Goal: Information Seeking & Learning: Learn about a topic

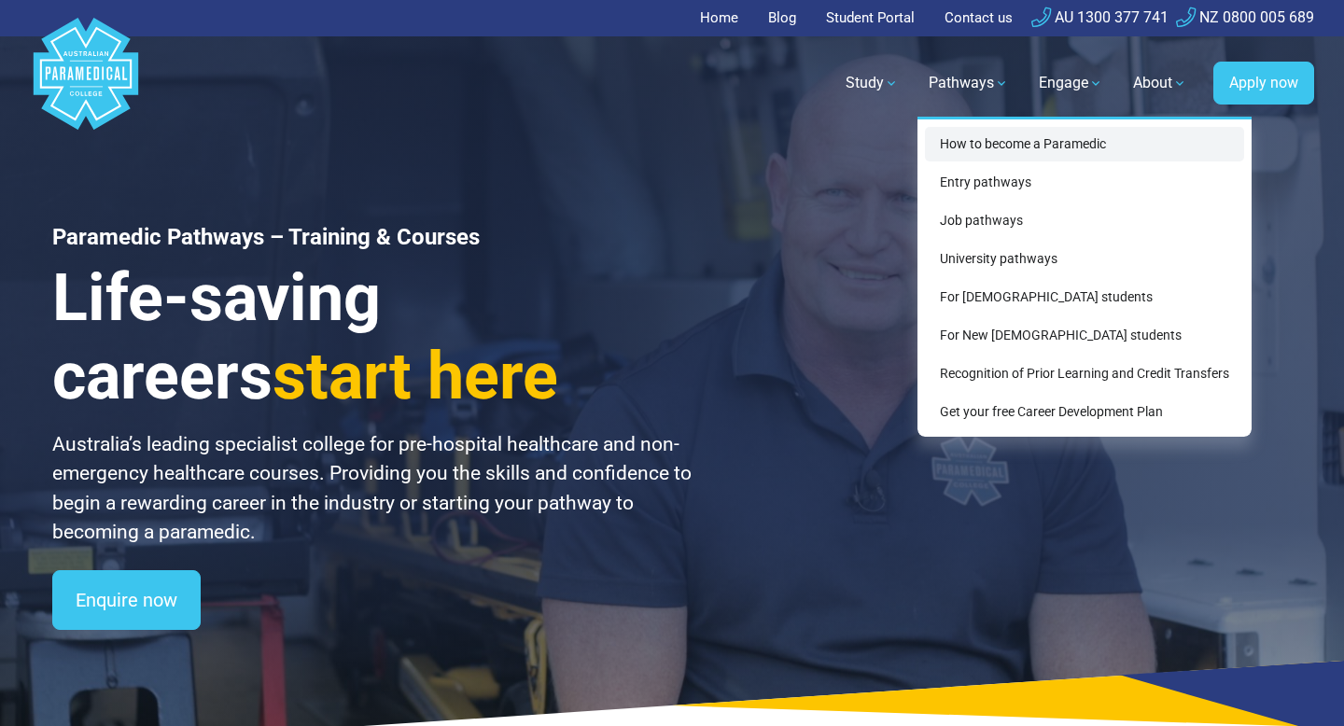
click at [964, 142] on link "How to become a Paramedic" at bounding box center [1084, 144] width 319 height 35
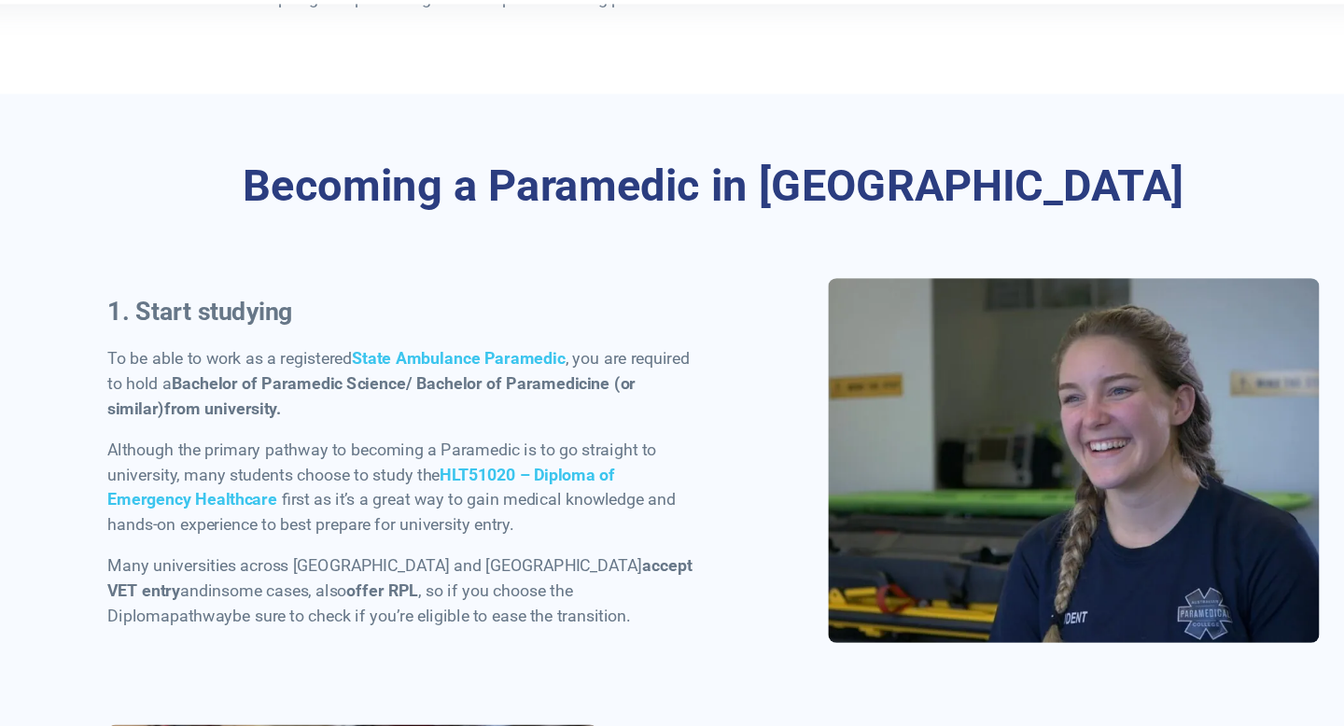
scroll to position [761, 0]
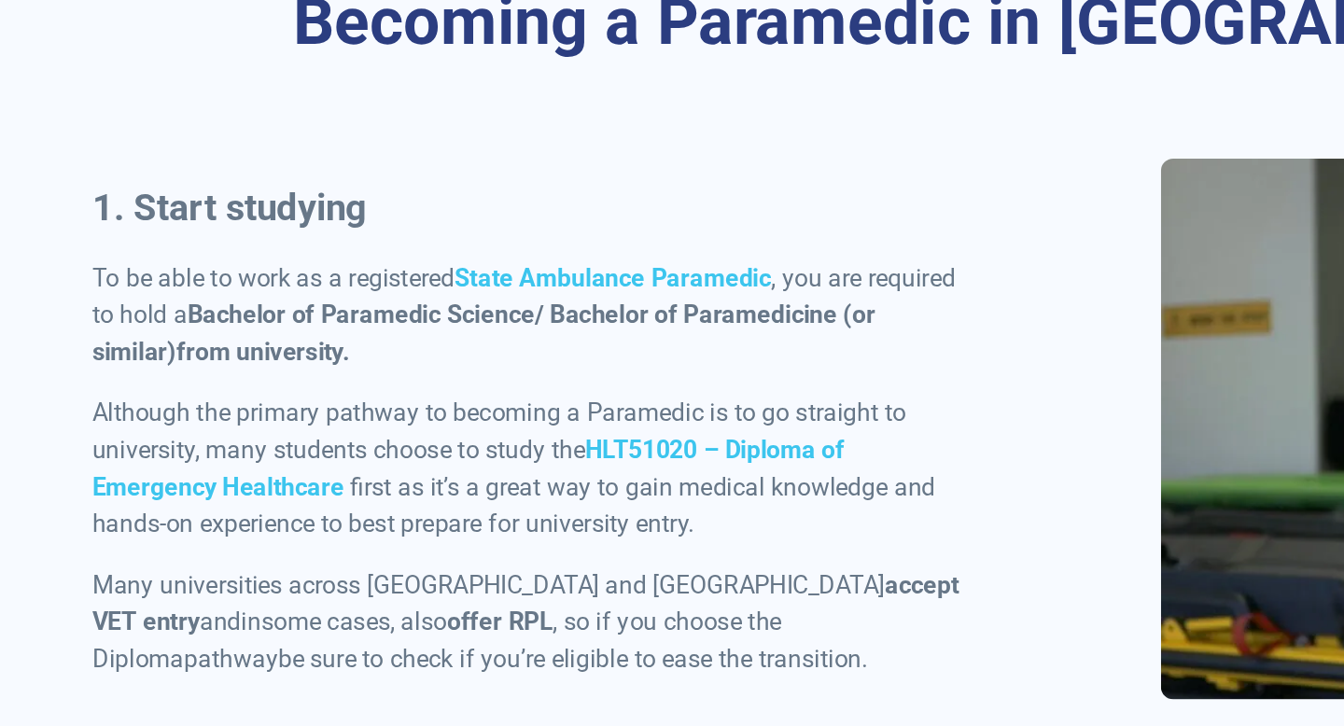
click at [279, 453] on p "Although the primary pathway to becoming a Paramedic is to go straight to unive…" at bounding box center [393, 498] width 535 height 90
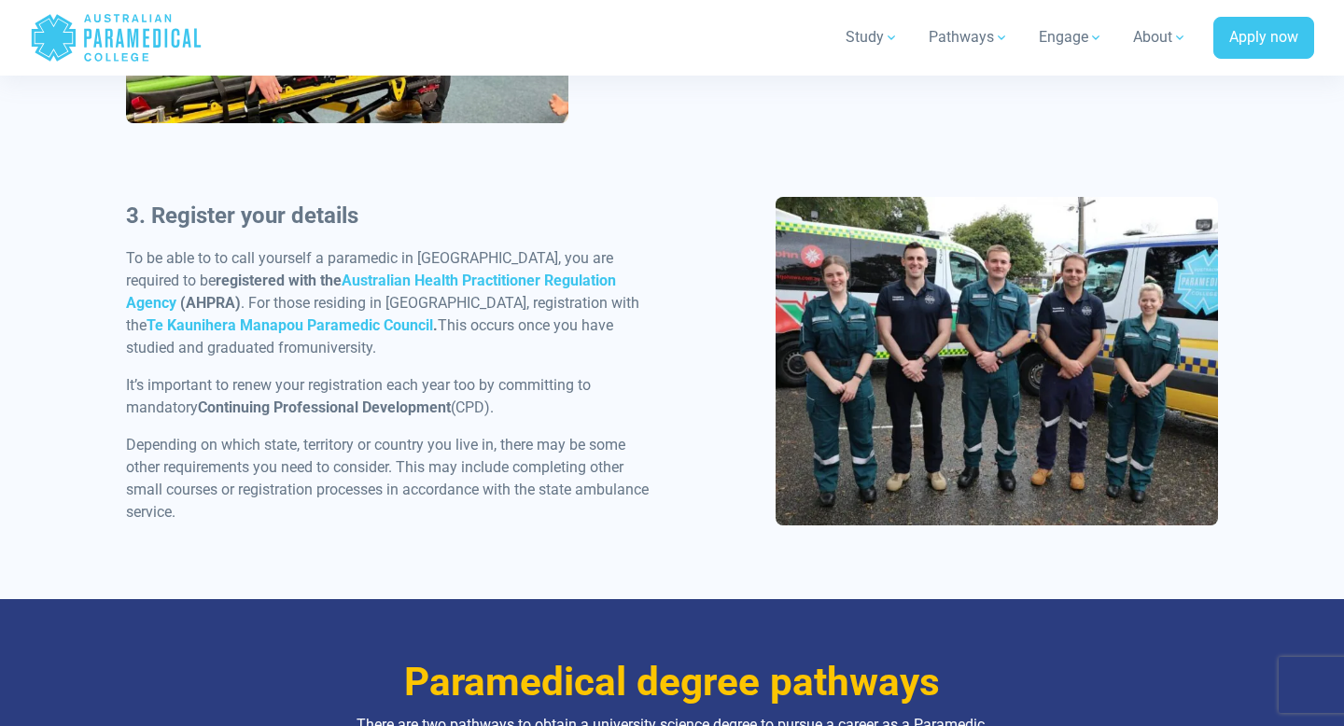
scroll to position [1685, 0]
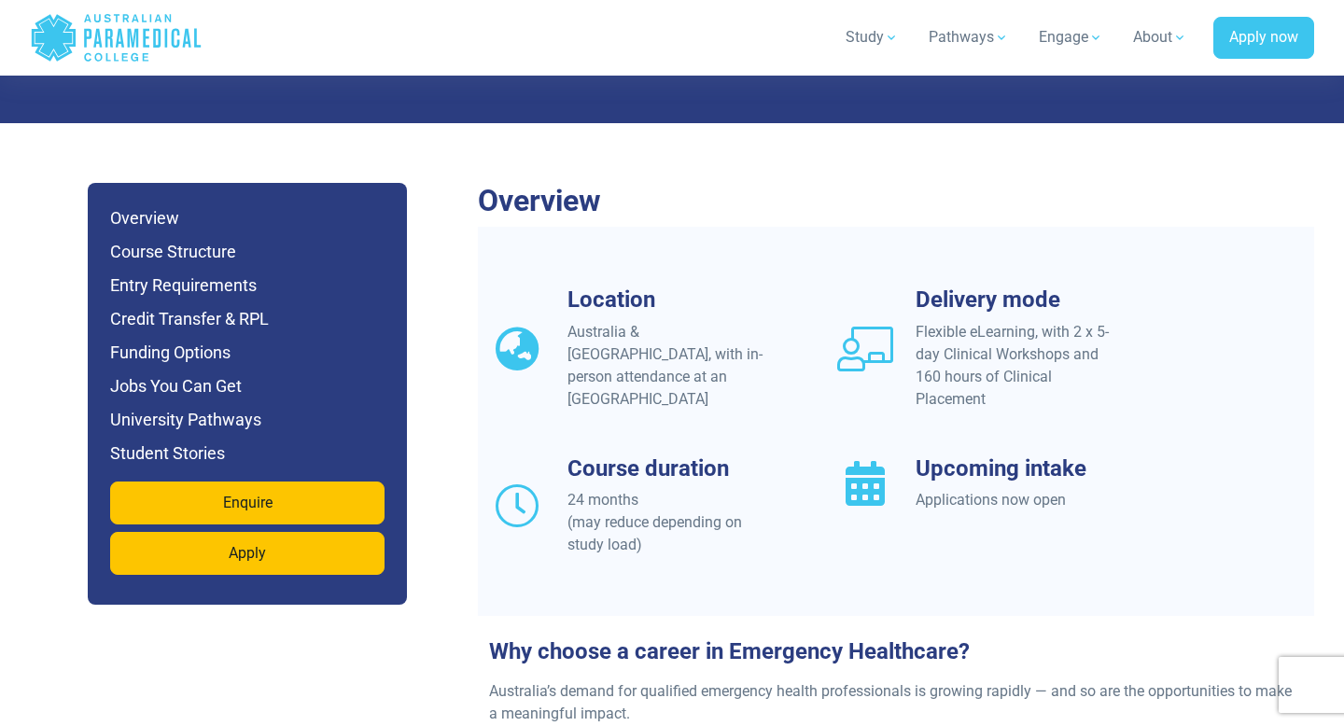
scroll to position [1564, 0]
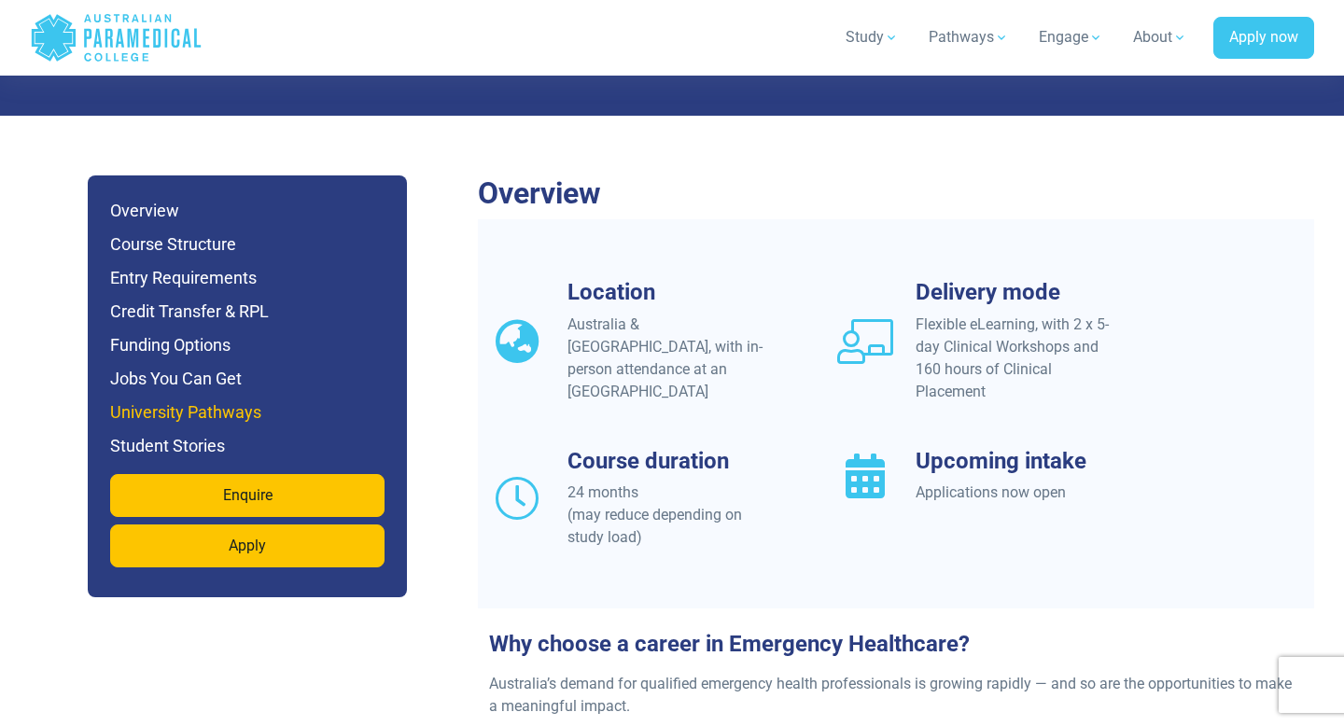
click at [204, 399] on h6 "University Pathways" at bounding box center [247, 412] width 274 height 26
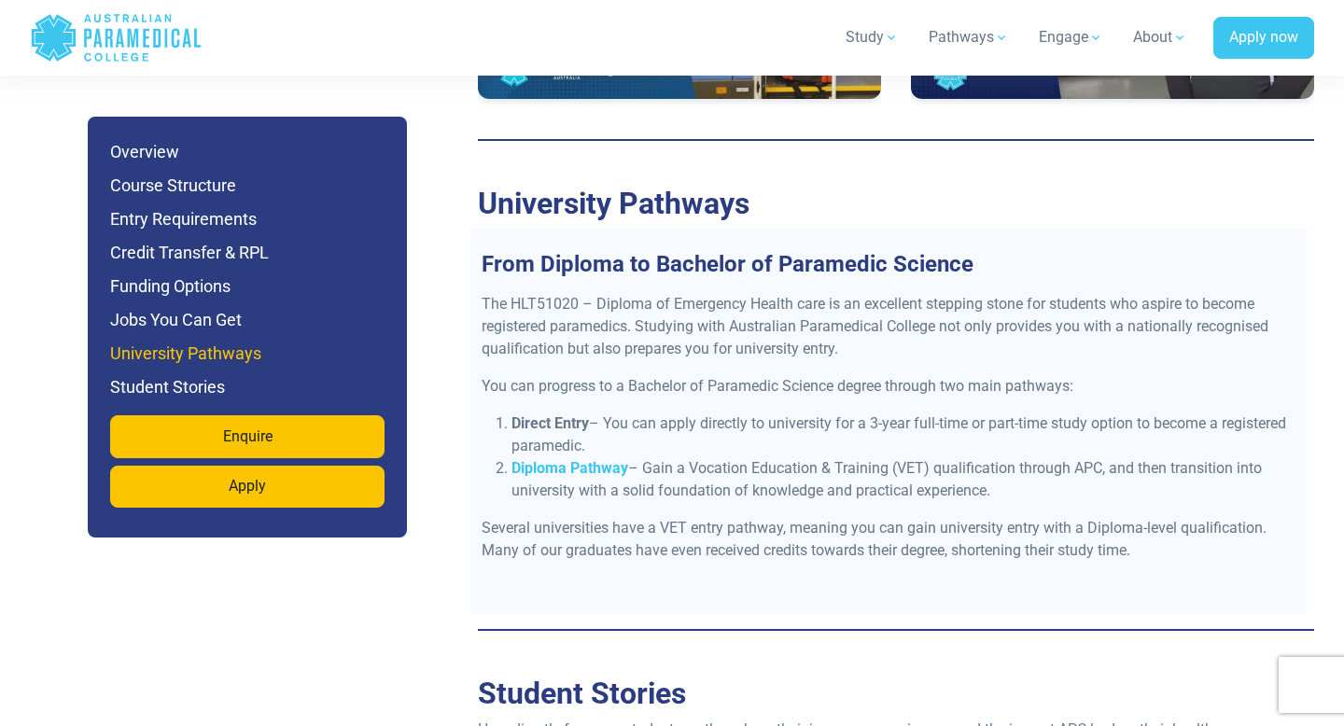
scroll to position [7489, 0]
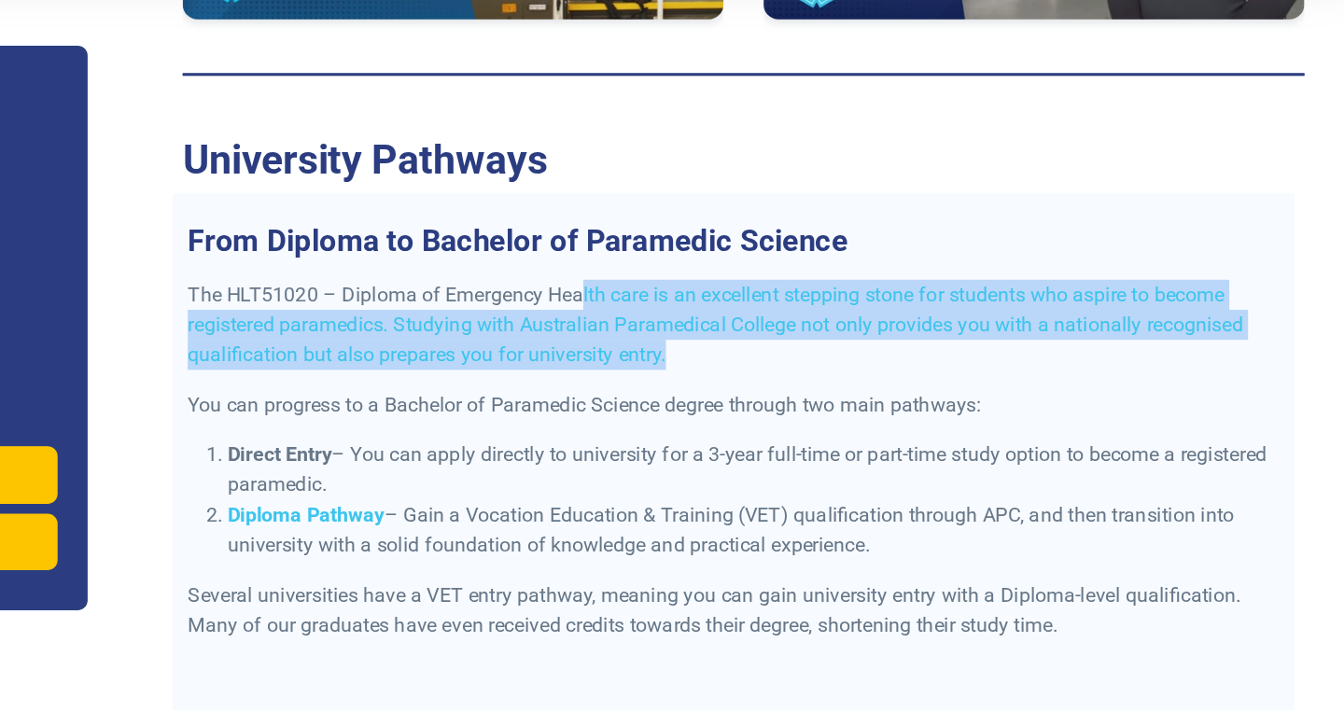
drag, startPoint x: 772, startPoint y: 213, endPoint x: 844, endPoint y: 255, distance: 84.0
click at [844, 291] on p "The HLT51020 – Diploma of Emergency Health care is an excellent stepping stone …" at bounding box center [888, 324] width 814 height 67
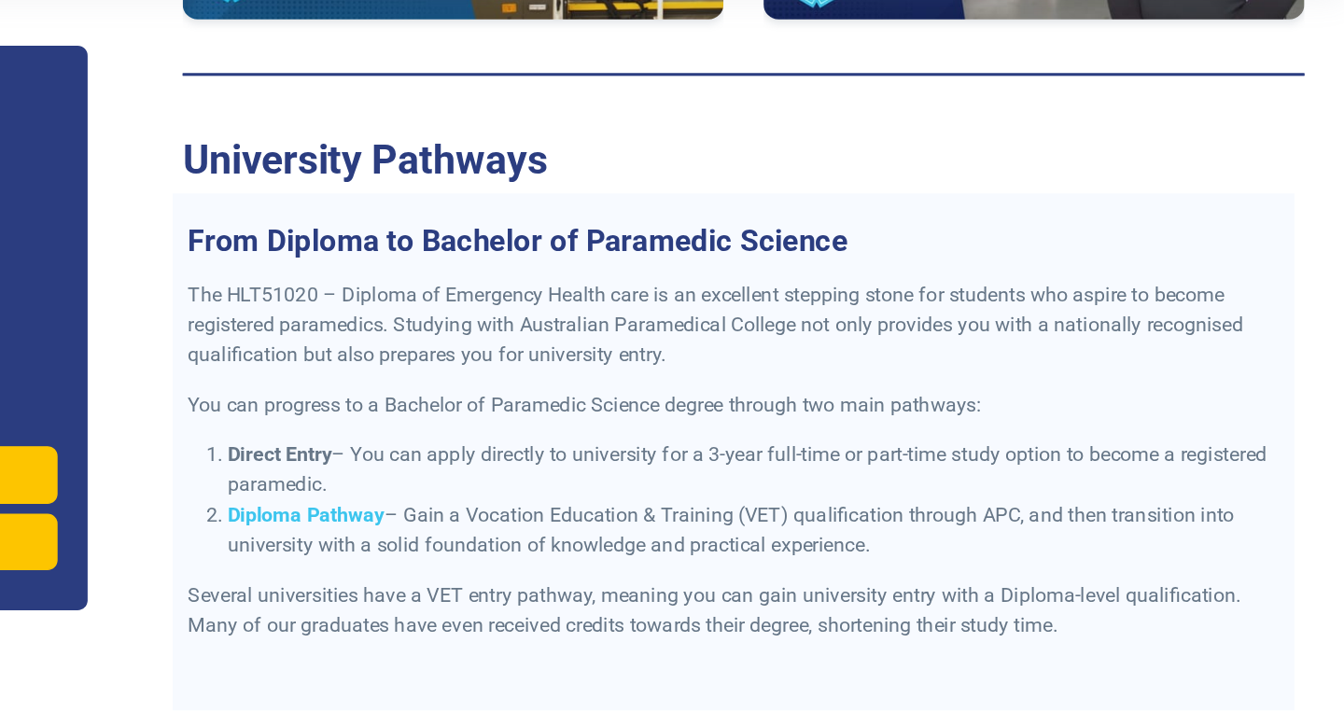
drag, startPoint x: 819, startPoint y: 350, endPoint x: 822, endPoint y: 318, distance: 31.8
click at [822, 318] on div "The HLT51020 – Diploma of Emergency Health care is an excellent stepping stone …" at bounding box center [888, 451] width 836 height 321
click at [819, 411] on li "Direct Entry – You can apply directly to university for a 3-year full-time or p…" at bounding box center [903, 433] width 784 height 45
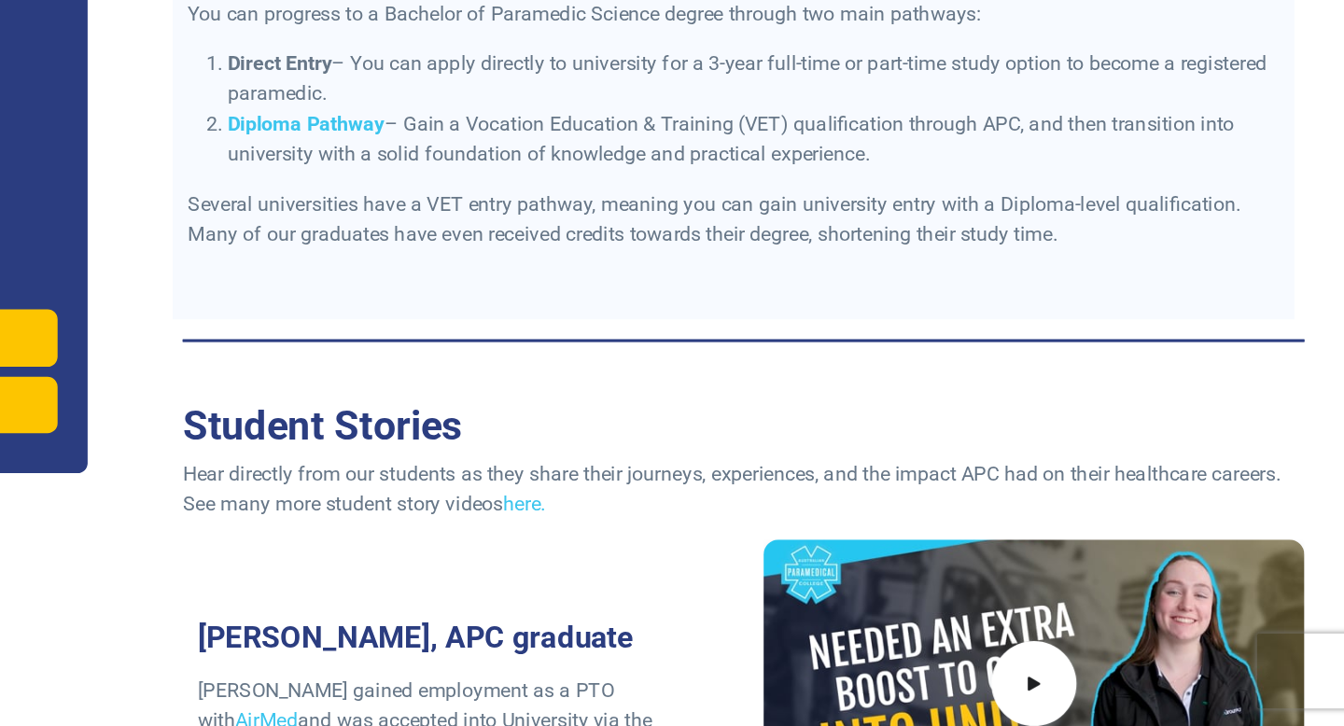
scroll to position [7690, 0]
